Goal: Information Seeking & Learning: Learn about a topic

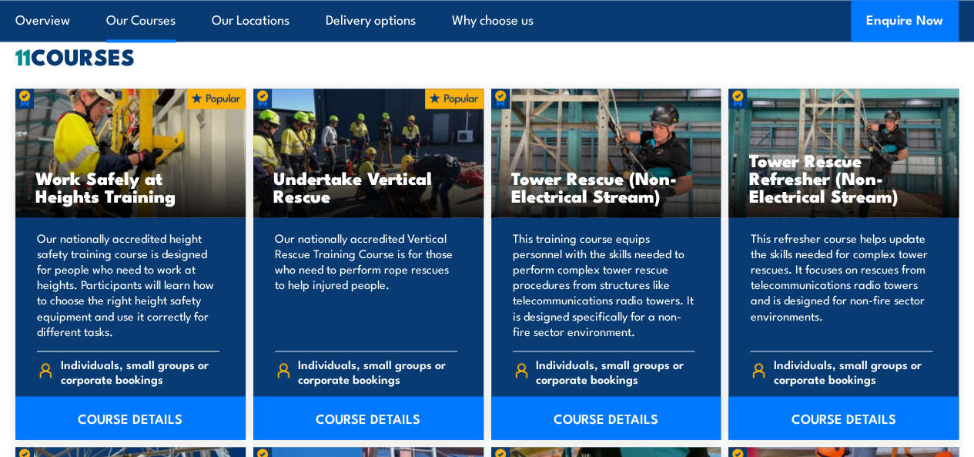
click at [120, 338] on p "Our nationally accredited height safety training course is designed for people …" at bounding box center [128, 284] width 183 height 108
click at [124, 204] on h3 "Work Safely at Heights Training" at bounding box center [130, 186] width 190 height 35
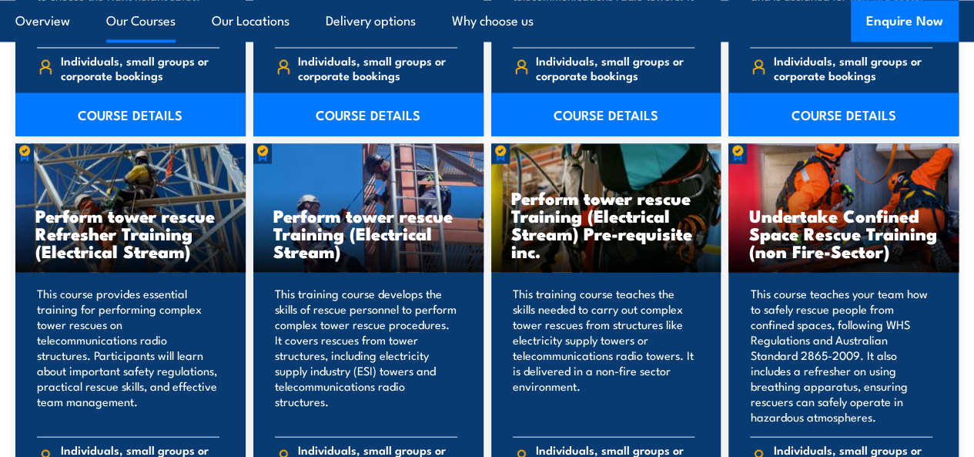
scroll to position [1464, 0]
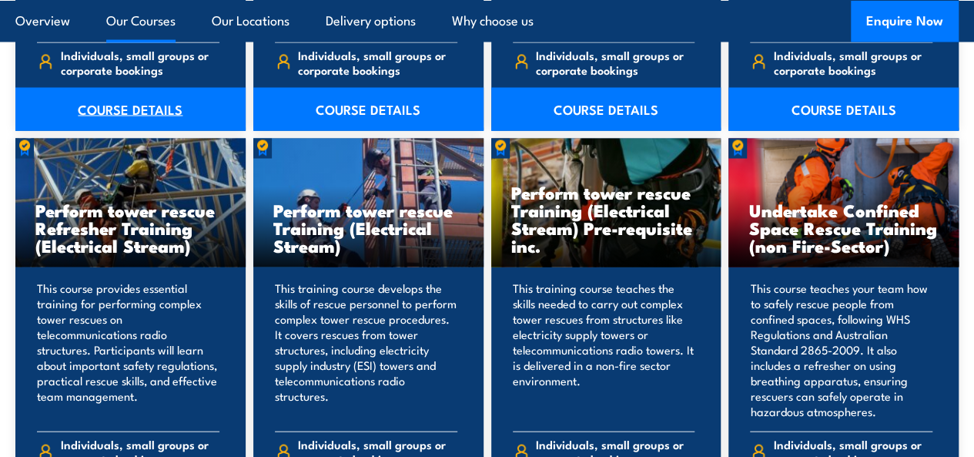
click at [139, 131] on link "COURSE DETAILS" at bounding box center [130, 109] width 230 height 43
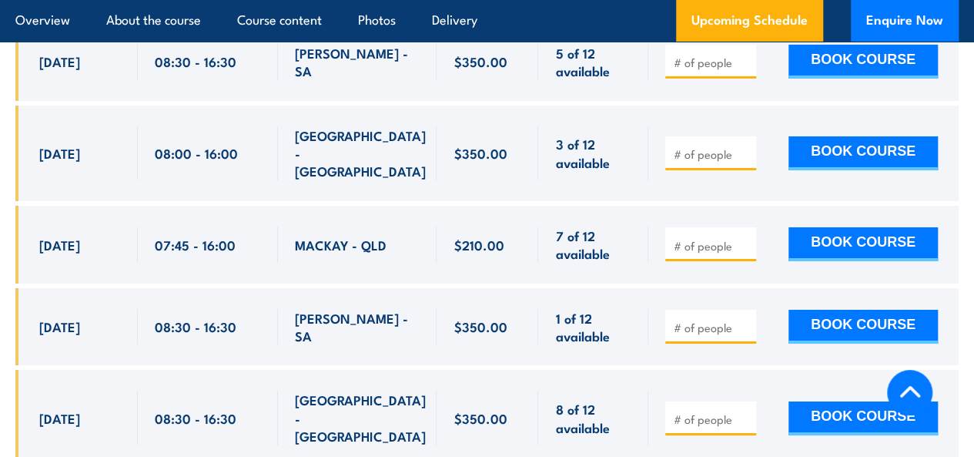
scroll to position [2619, 0]
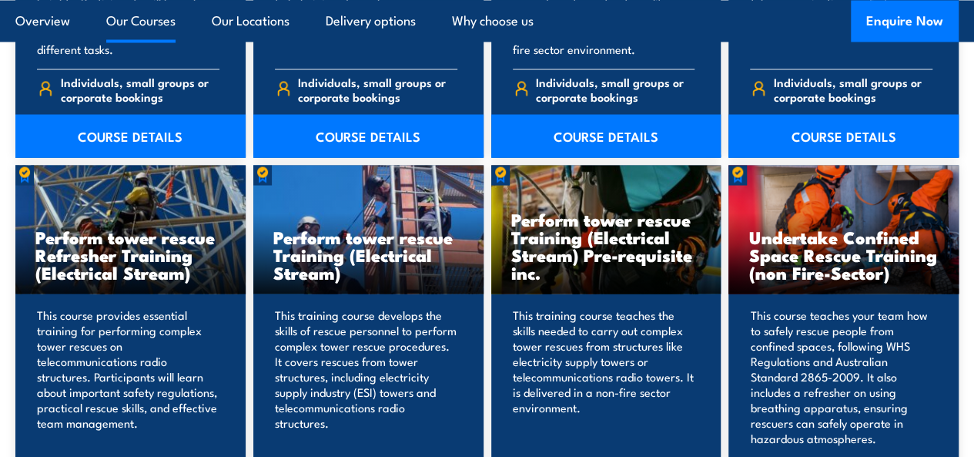
scroll to position [1464, 0]
